Goal: Task Accomplishment & Management: Use online tool/utility

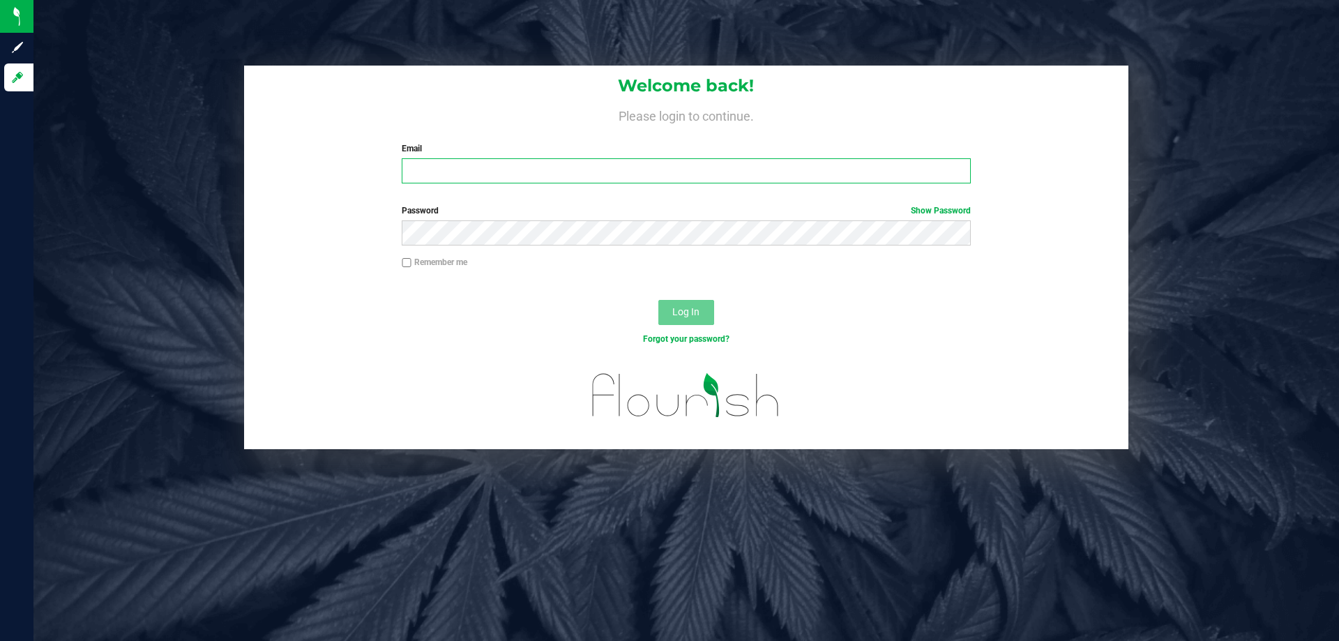
click at [607, 175] on input "Email" at bounding box center [686, 170] width 568 height 25
type input "[EMAIL_ADDRESS][DOMAIN_NAME]"
click at [658, 300] on button "Log In" at bounding box center [686, 312] width 56 height 25
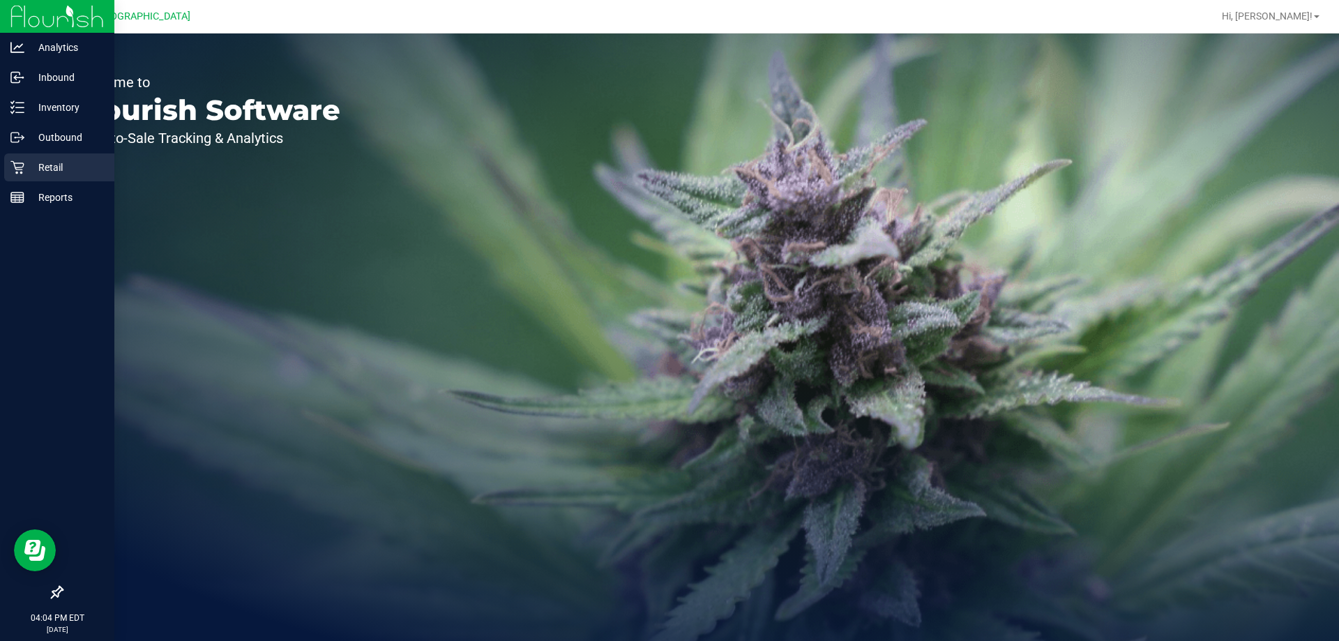
click at [33, 164] on p "Retail" at bounding box center [66, 167] width 84 height 17
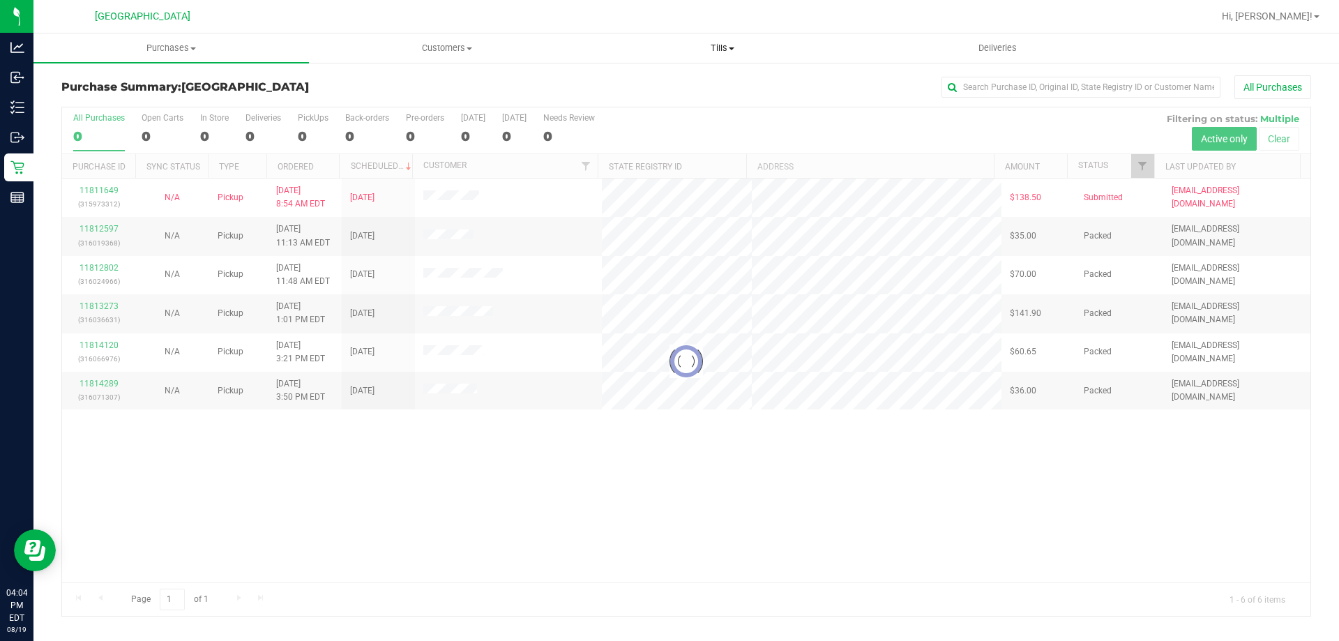
click at [721, 56] on uib-tab-heading "Tills Manage tills Reconcile e-payments" at bounding box center [722, 48] width 274 height 28
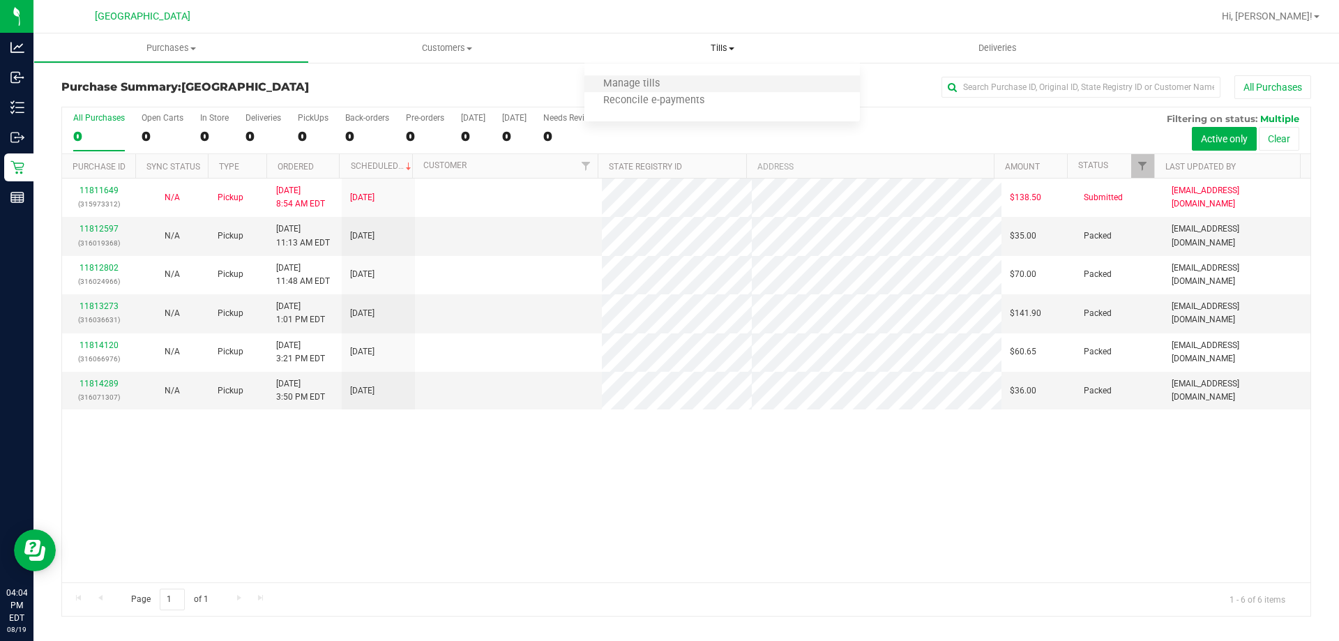
click at [691, 82] on li "Manage tills" at bounding box center [721, 84] width 275 height 17
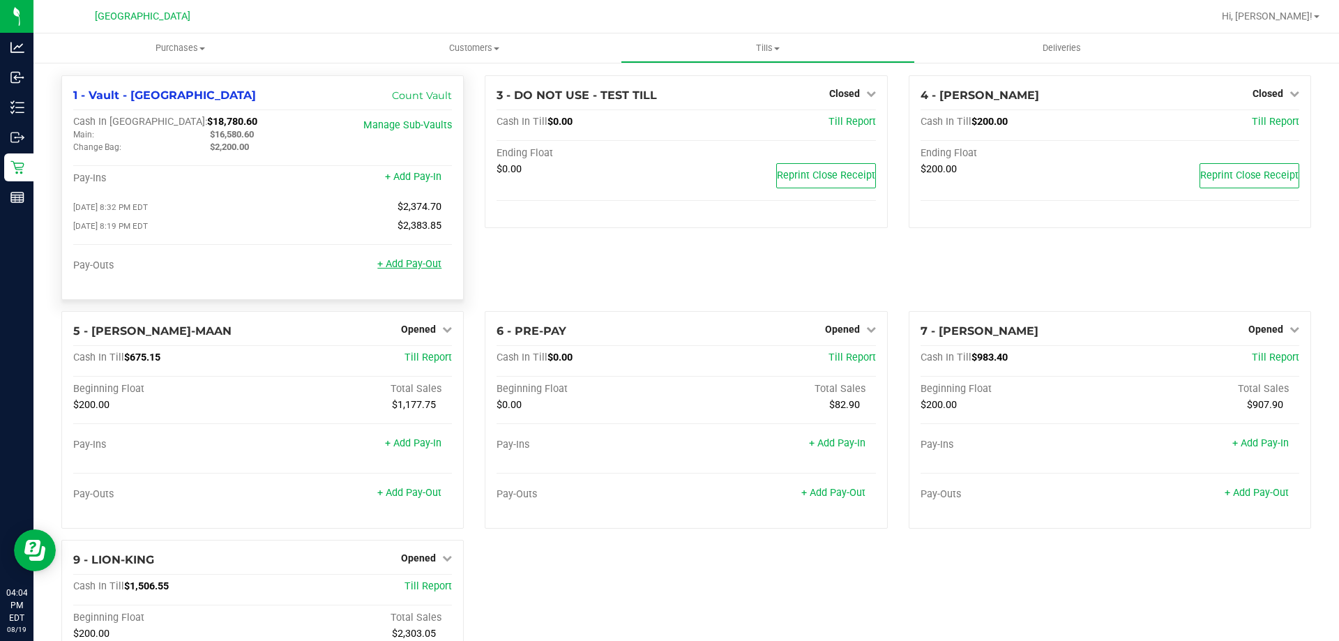
click at [409, 264] on link "+ Add Pay-Out" at bounding box center [409, 264] width 64 height 12
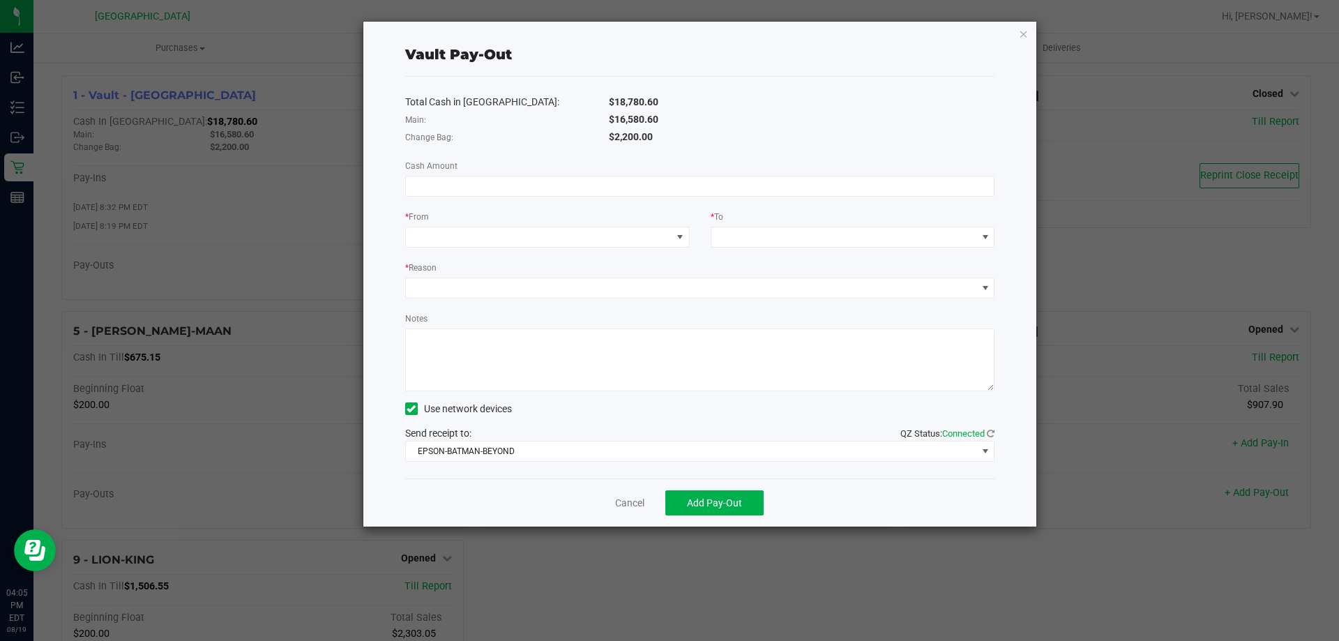
click at [672, 174] on div "Total Cash in Vault: $18,780.60 Main: $16,580.60 Change Bag: $2,200.00 Cash Amo…" at bounding box center [700, 278] width 590 height 402
click at [670, 180] on input at bounding box center [700, 186] width 589 height 20
type input "$16,580.60"
click at [625, 229] on span at bounding box center [539, 237] width 266 height 20
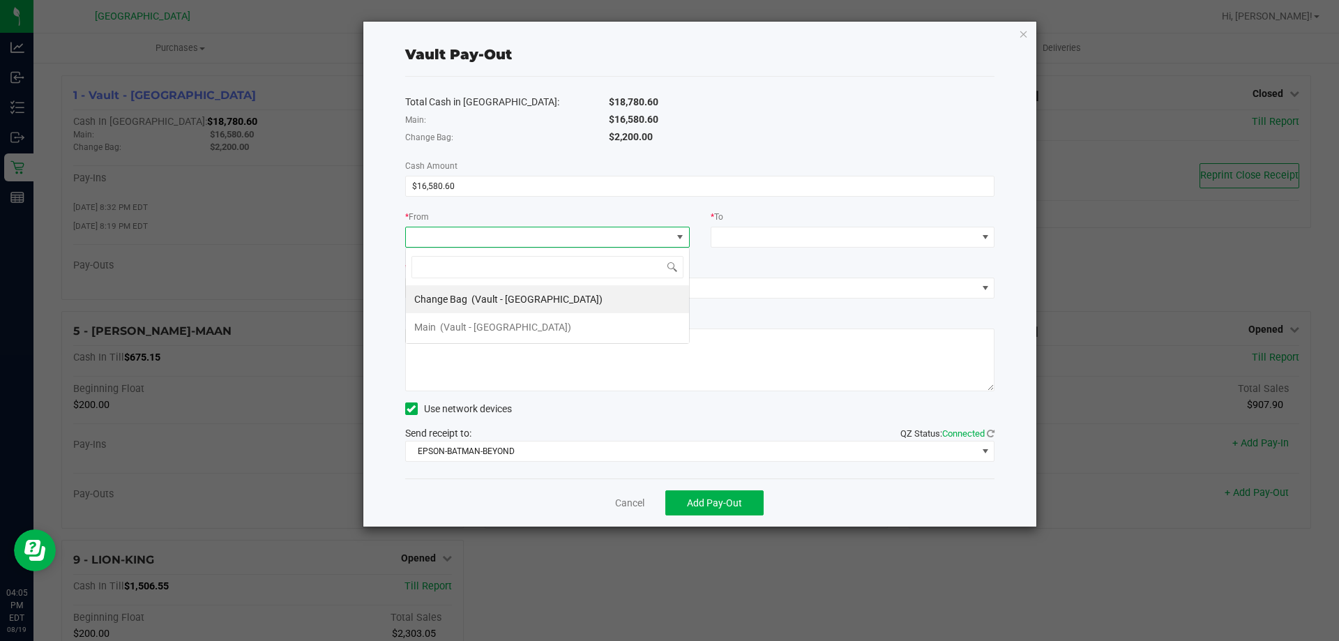
scroll to position [21, 285]
click at [559, 321] on span "(Vault - [GEOGRAPHIC_DATA])" at bounding box center [505, 326] width 131 height 11
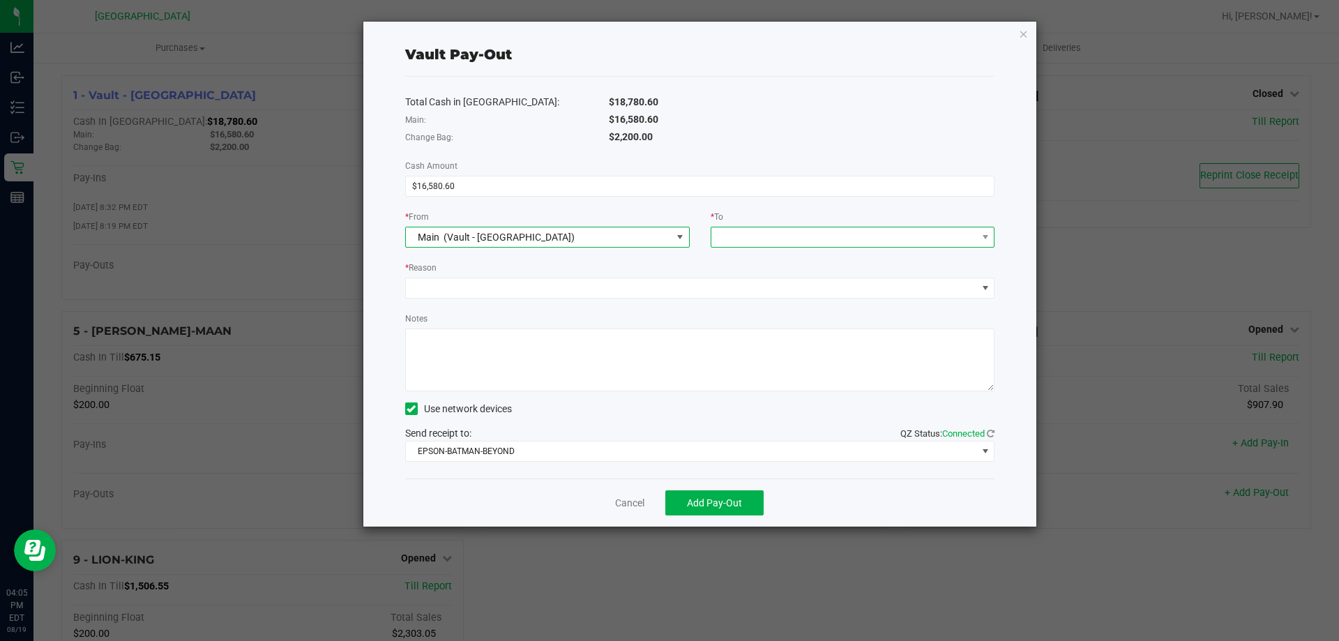
click at [760, 236] on span at bounding box center [844, 237] width 266 height 20
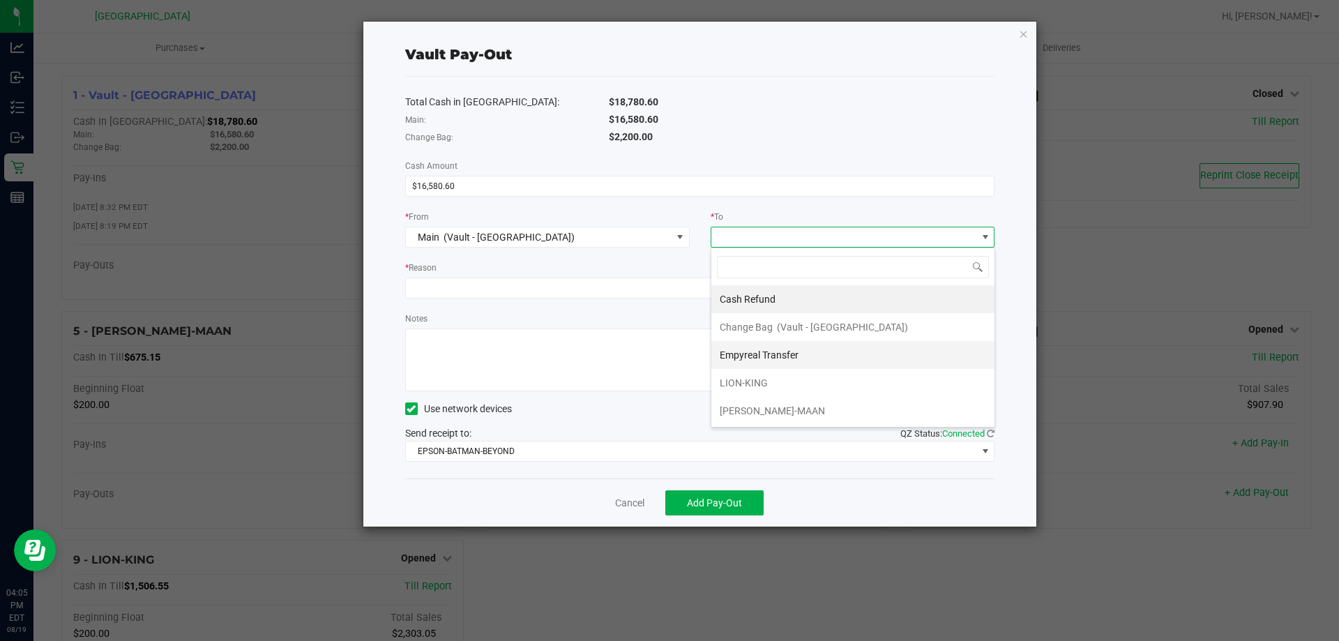
click at [756, 360] on span "Empyreal Transfer" at bounding box center [759, 354] width 79 height 11
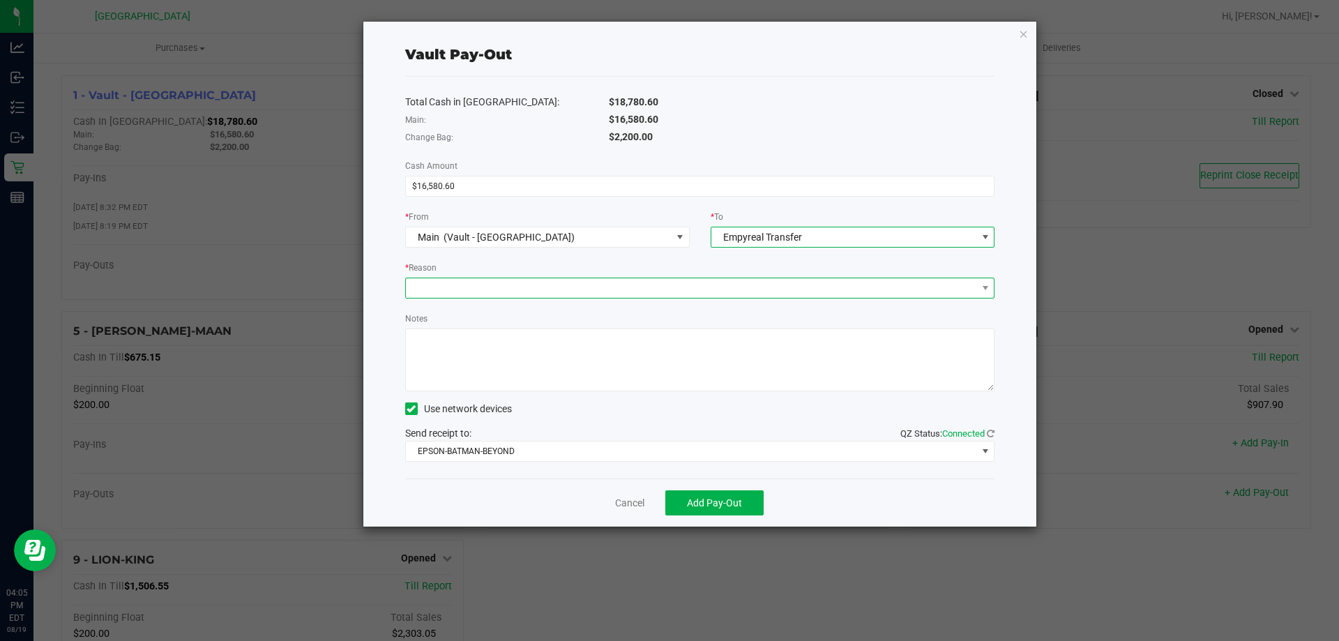
click at [508, 279] on span at bounding box center [691, 288] width 571 height 20
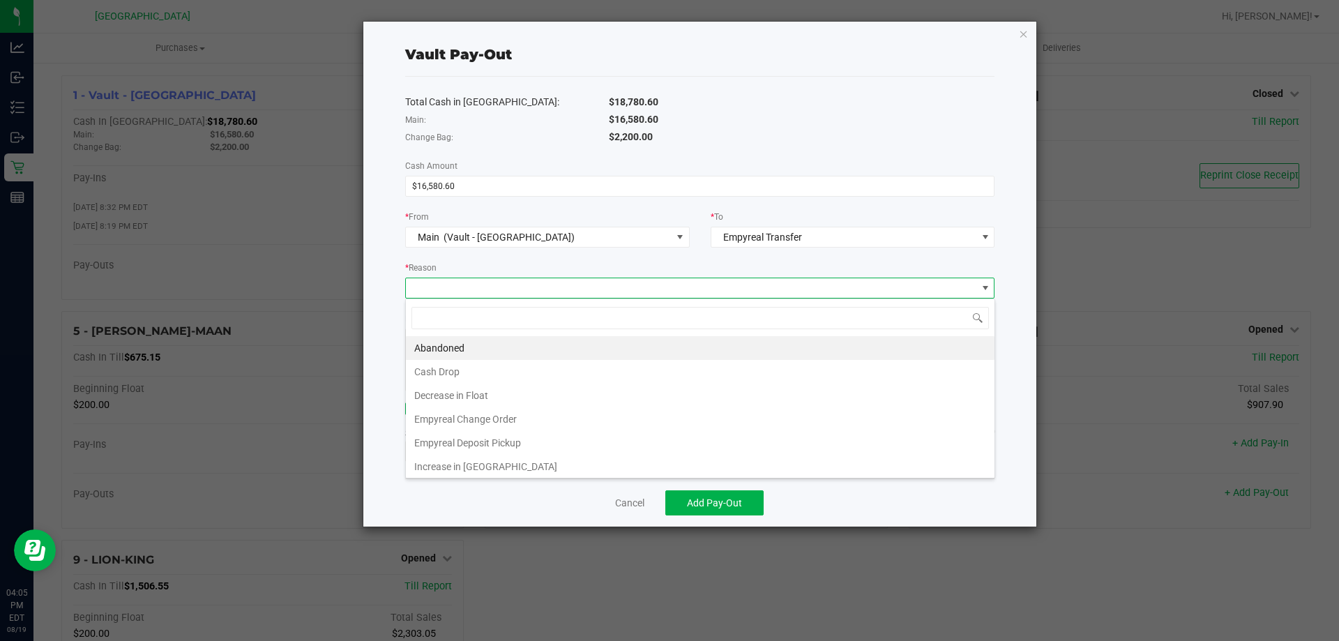
scroll to position [21, 589]
click at [487, 439] on li "Empyreal Deposit Pickup" at bounding box center [700, 443] width 589 height 24
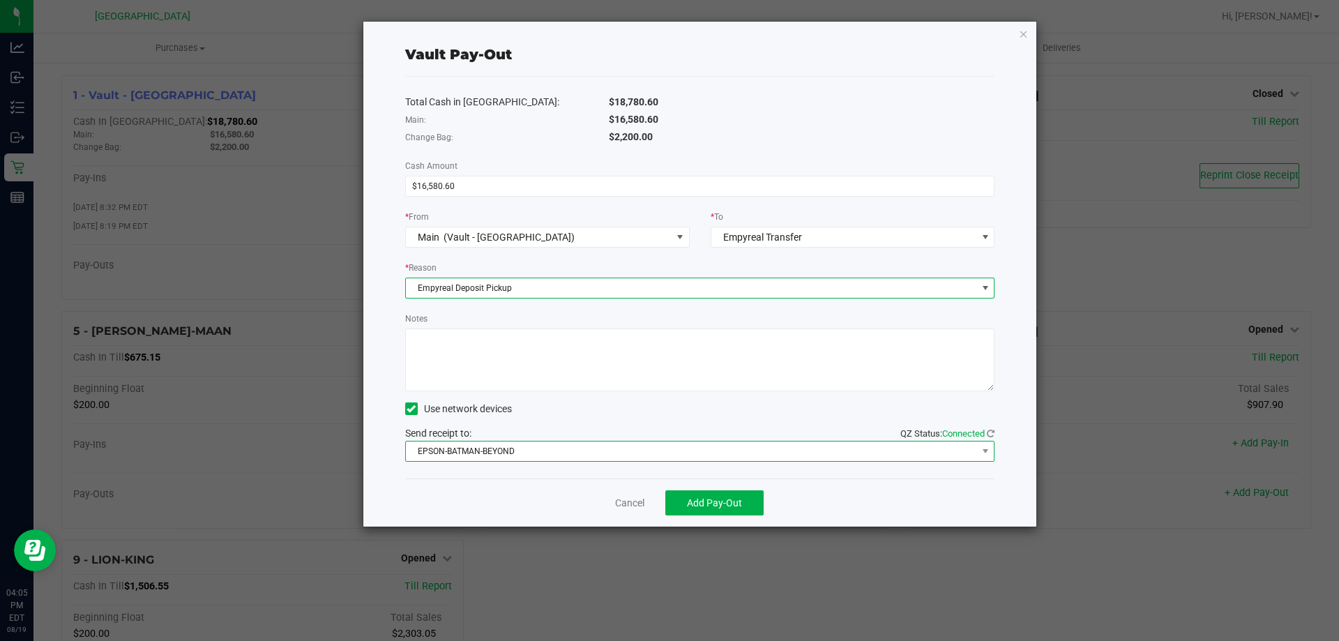
click at [596, 459] on span "EPSON-BATMAN-BEYOND" at bounding box center [691, 451] width 571 height 20
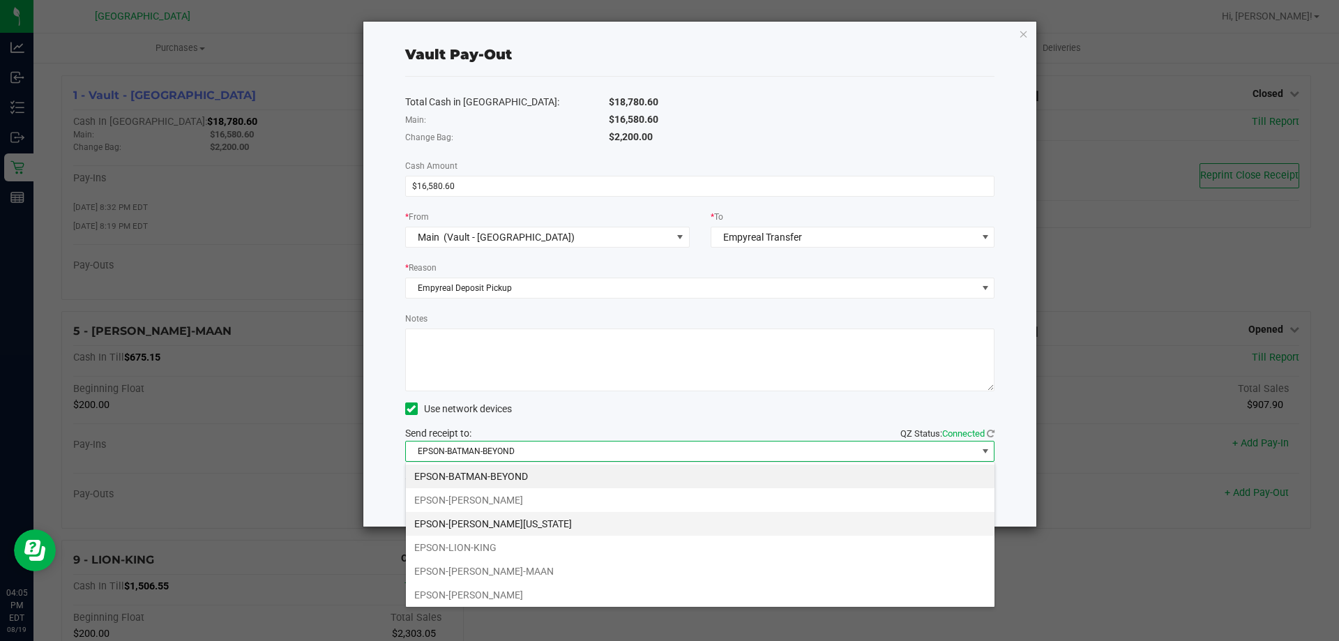
click at [520, 526] on li "EPSON-[PERSON_NAME][US_STATE]" at bounding box center [700, 524] width 589 height 24
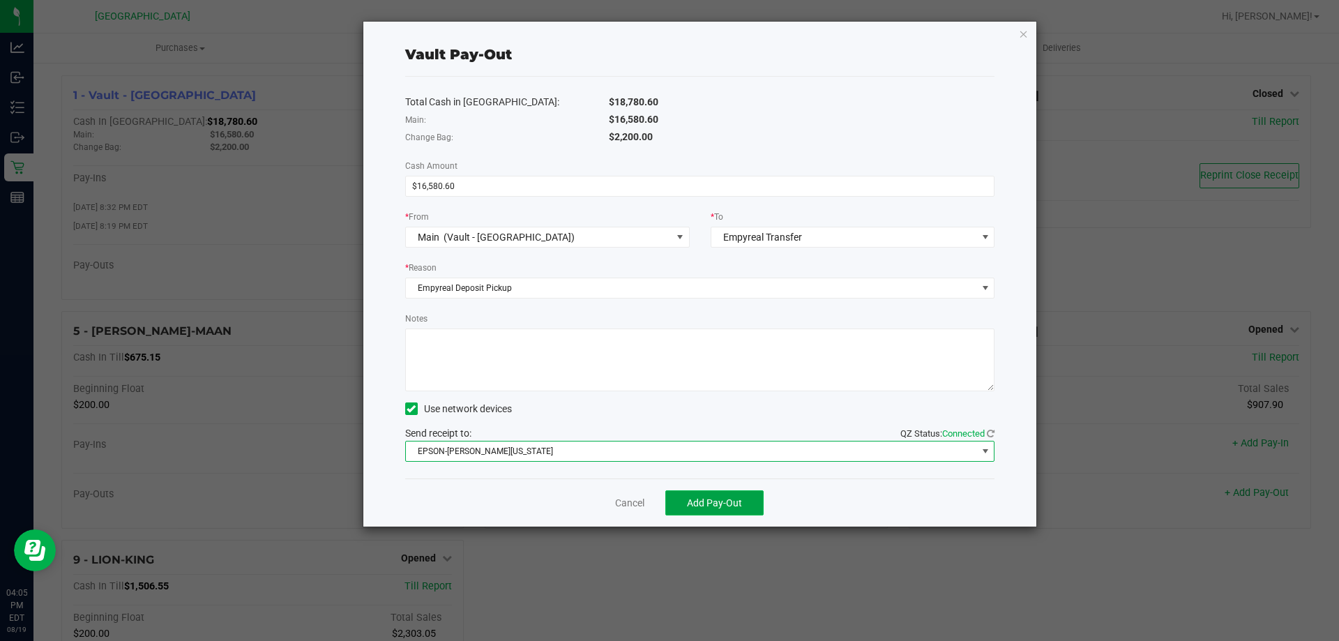
click at [715, 501] on span "Add Pay-Out" at bounding box center [714, 502] width 55 height 11
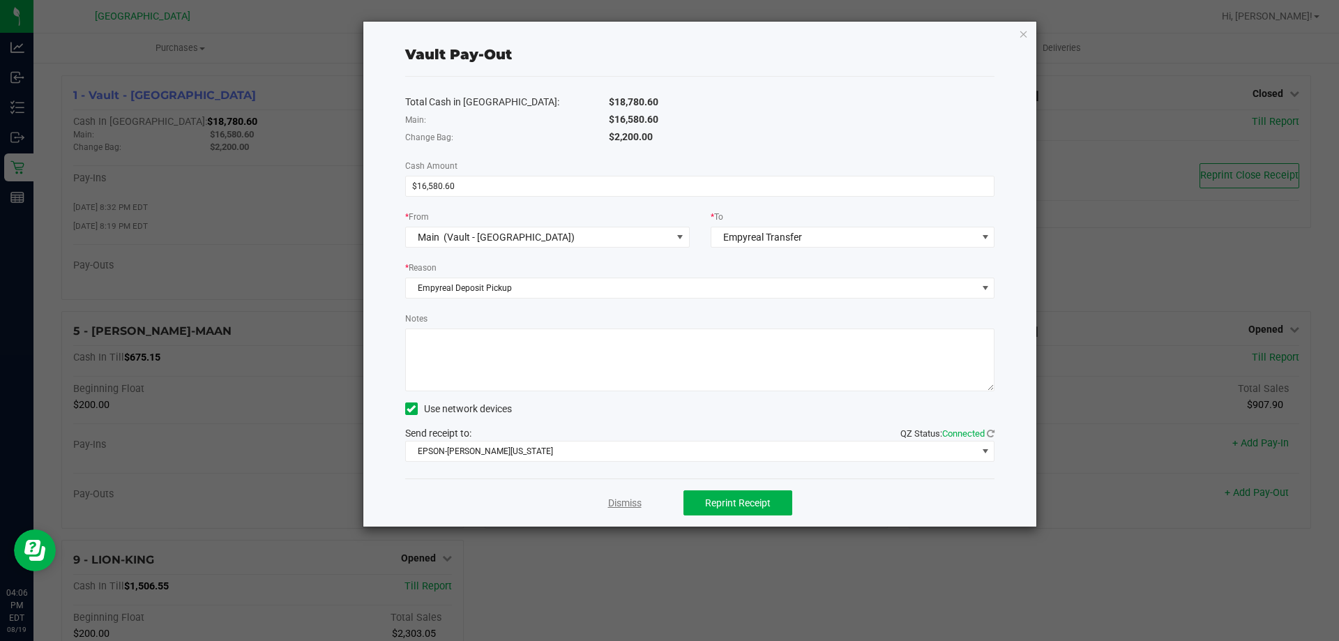
click at [615, 501] on link "Dismiss" at bounding box center [624, 503] width 33 height 15
